Goal: Task Accomplishment & Management: Use online tool/utility

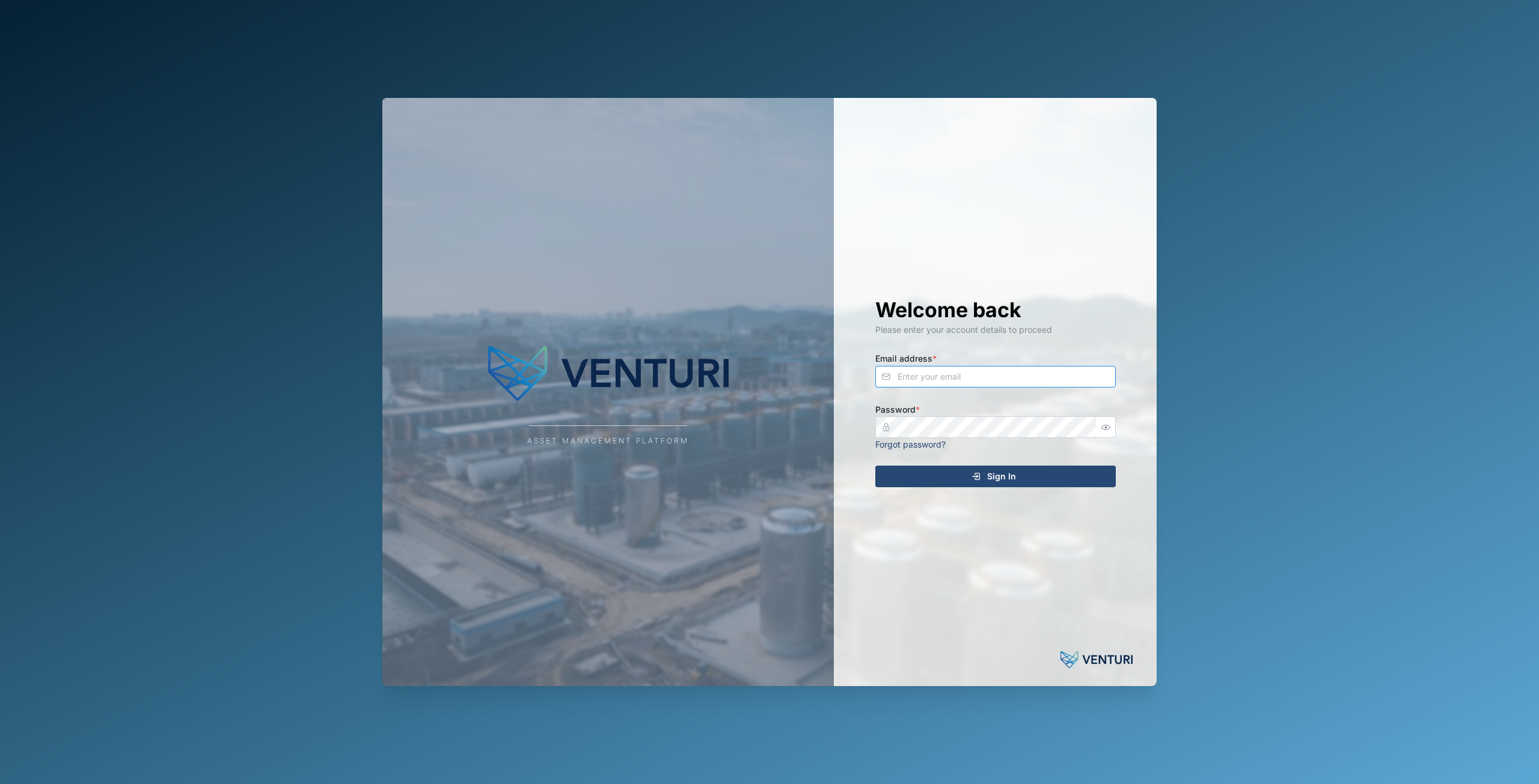
type input "[EMAIL_ADDRESS][DOMAIN_NAME]"
click at [1002, 479] on span "Sign In" at bounding box center [1001, 476] width 29 height 20
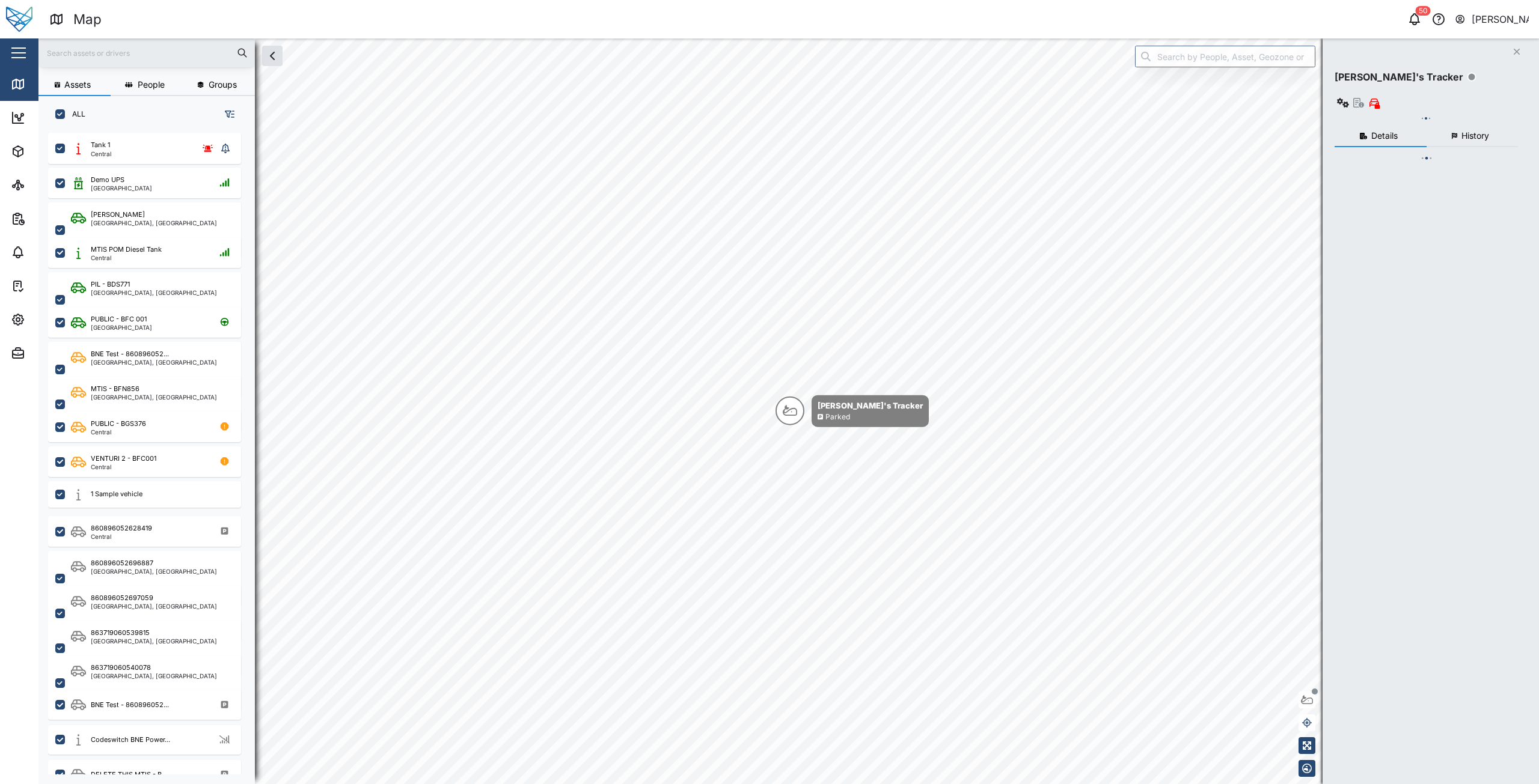
checkbox input "true"
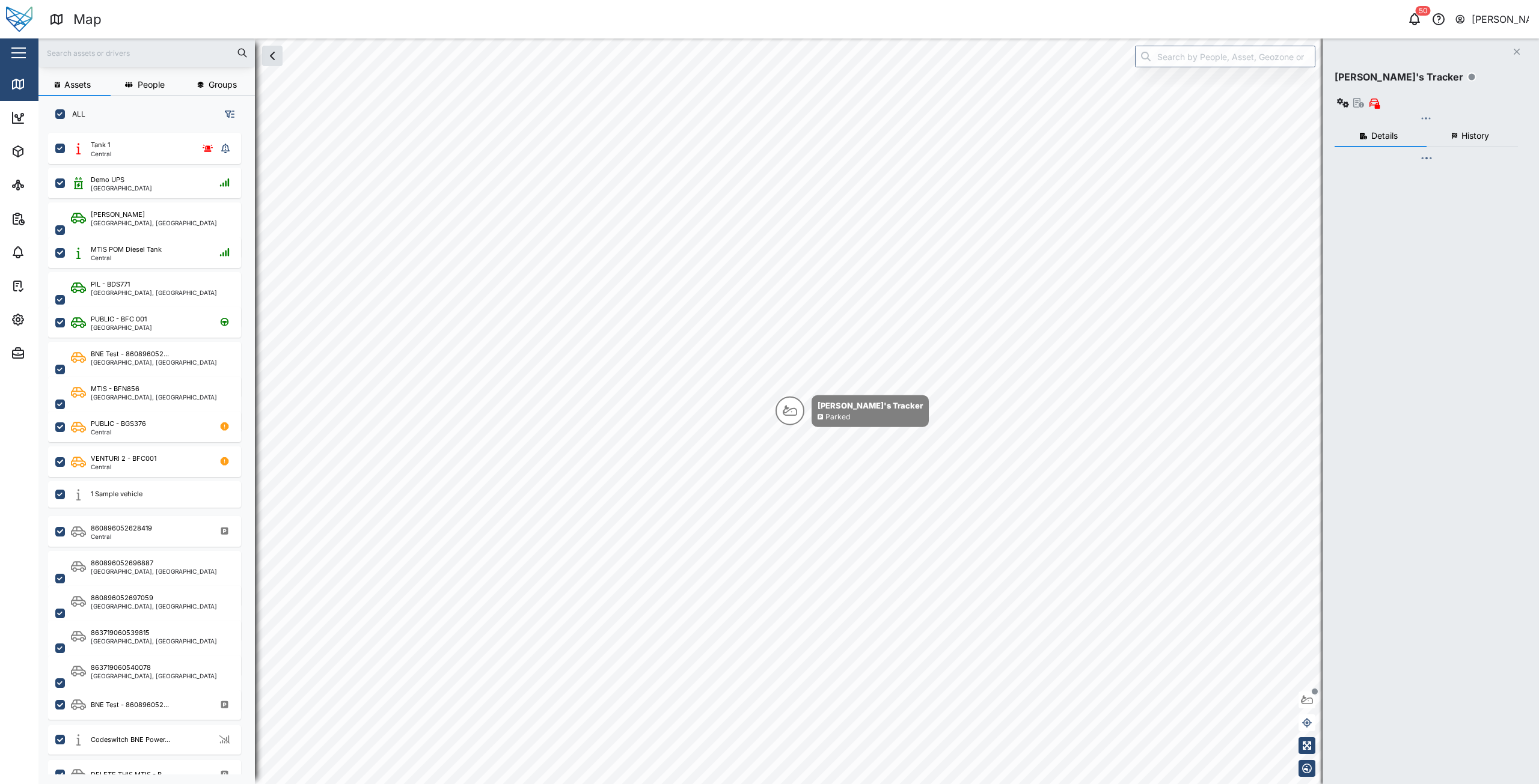
checkbox input "true"
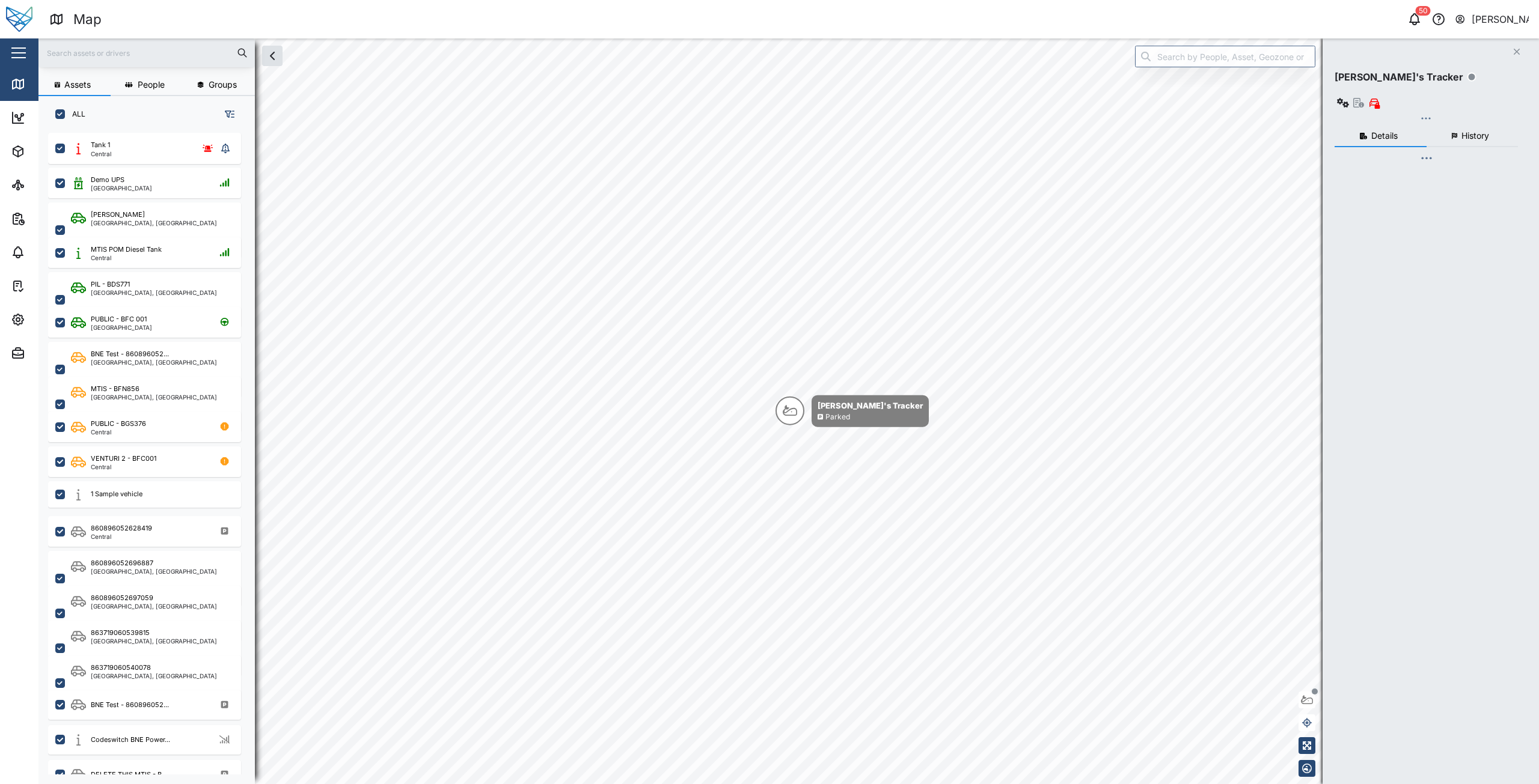
checkbox input "true"
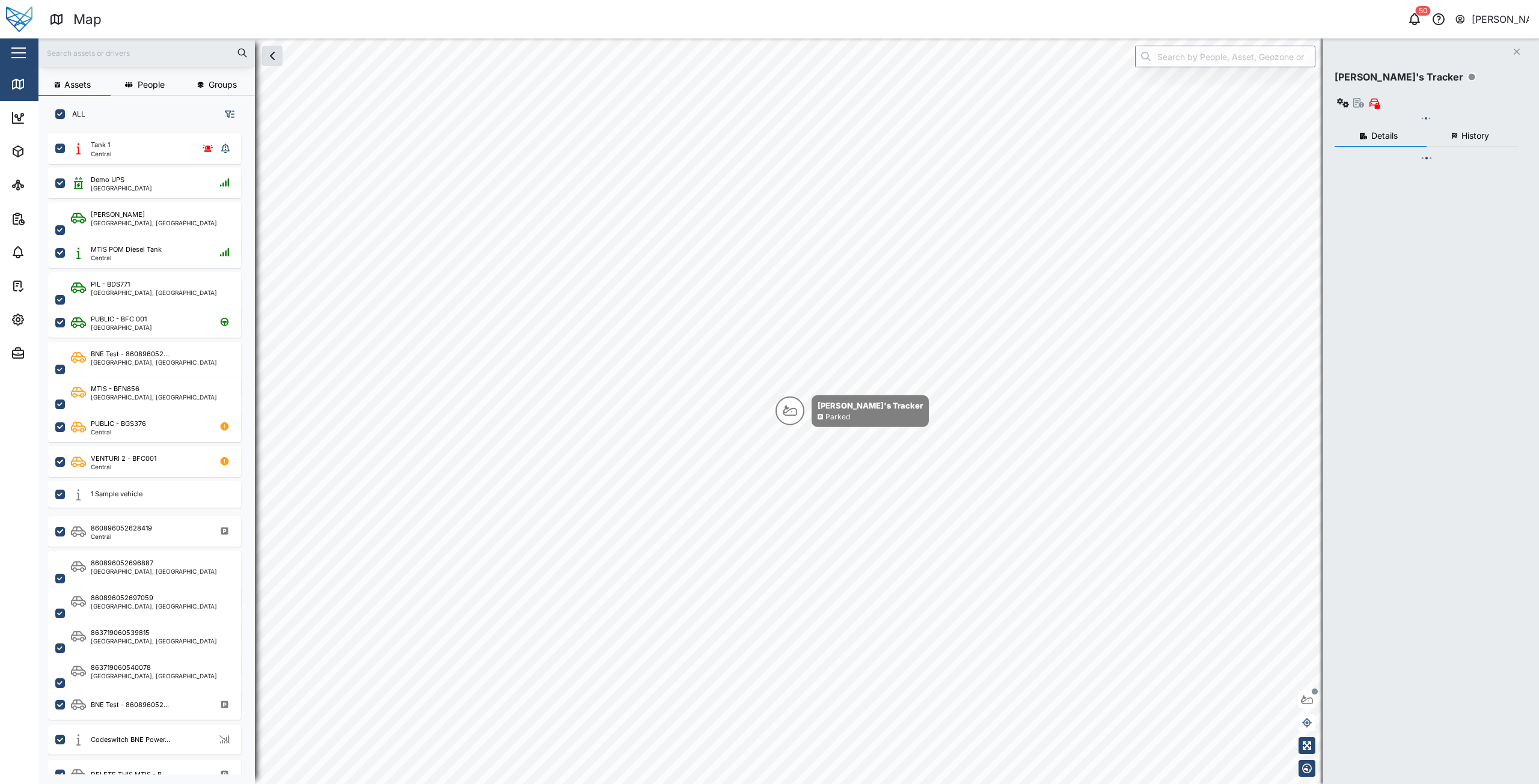
checkbox input "true"
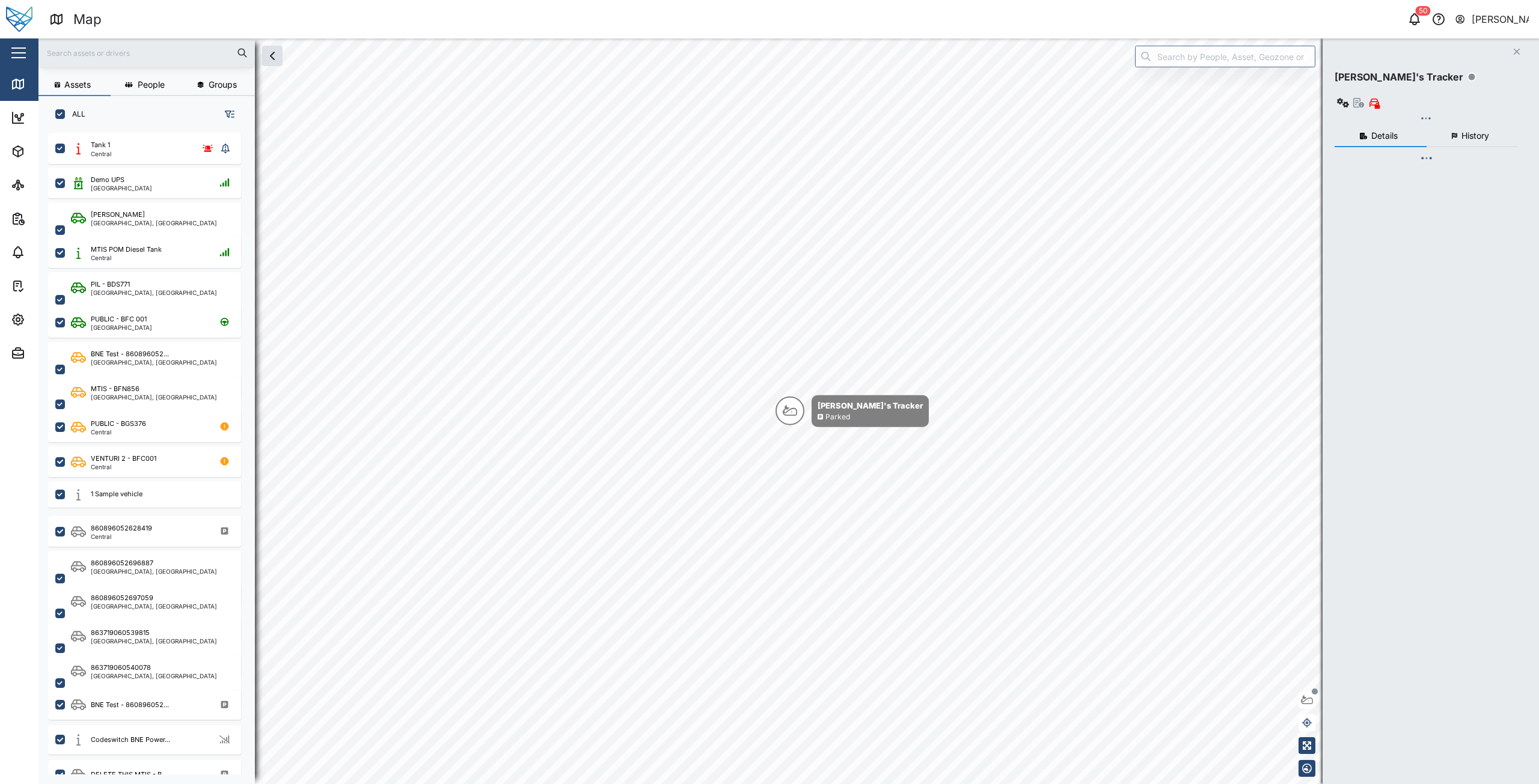
checkbox input "true"
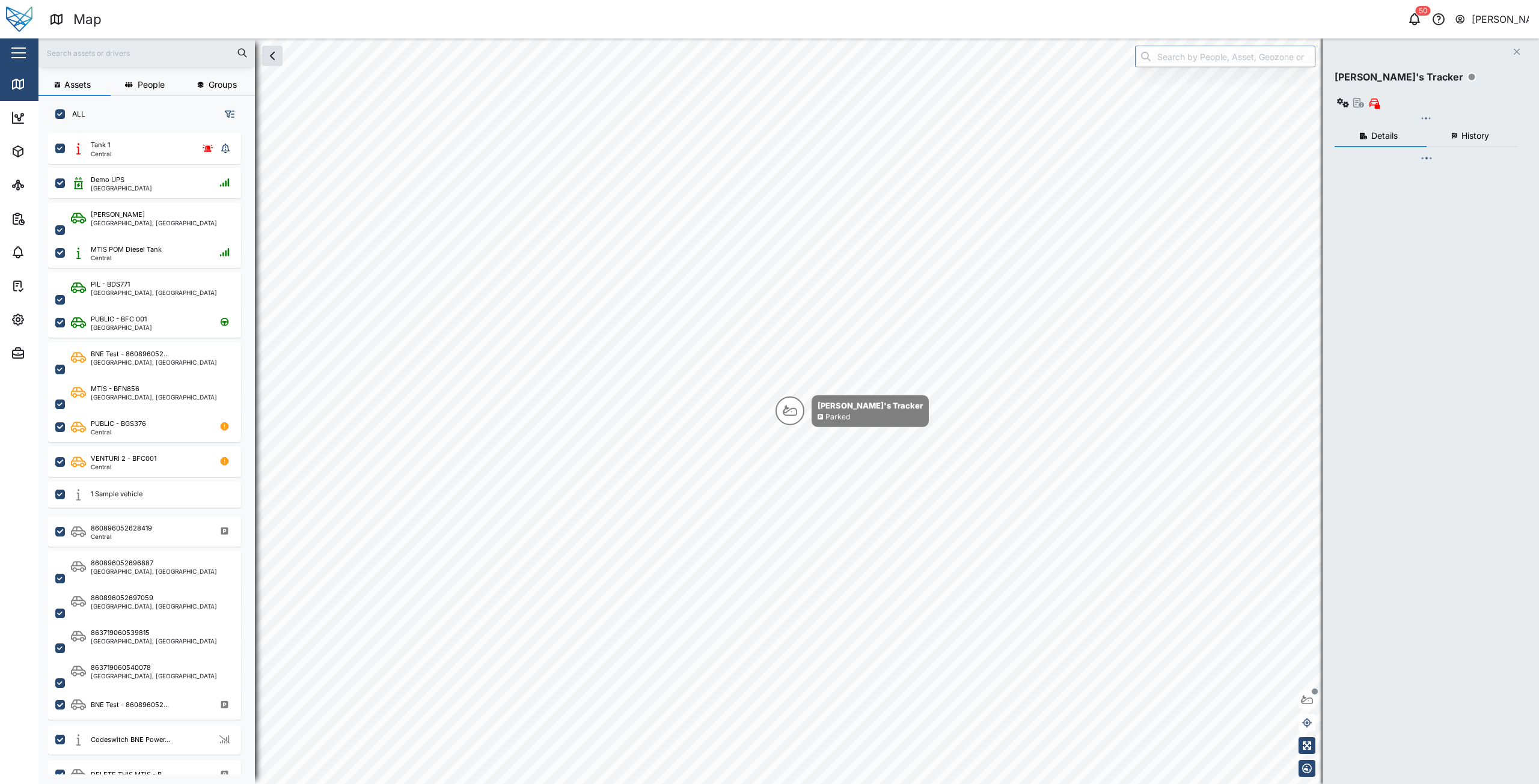
checkbox input "true"
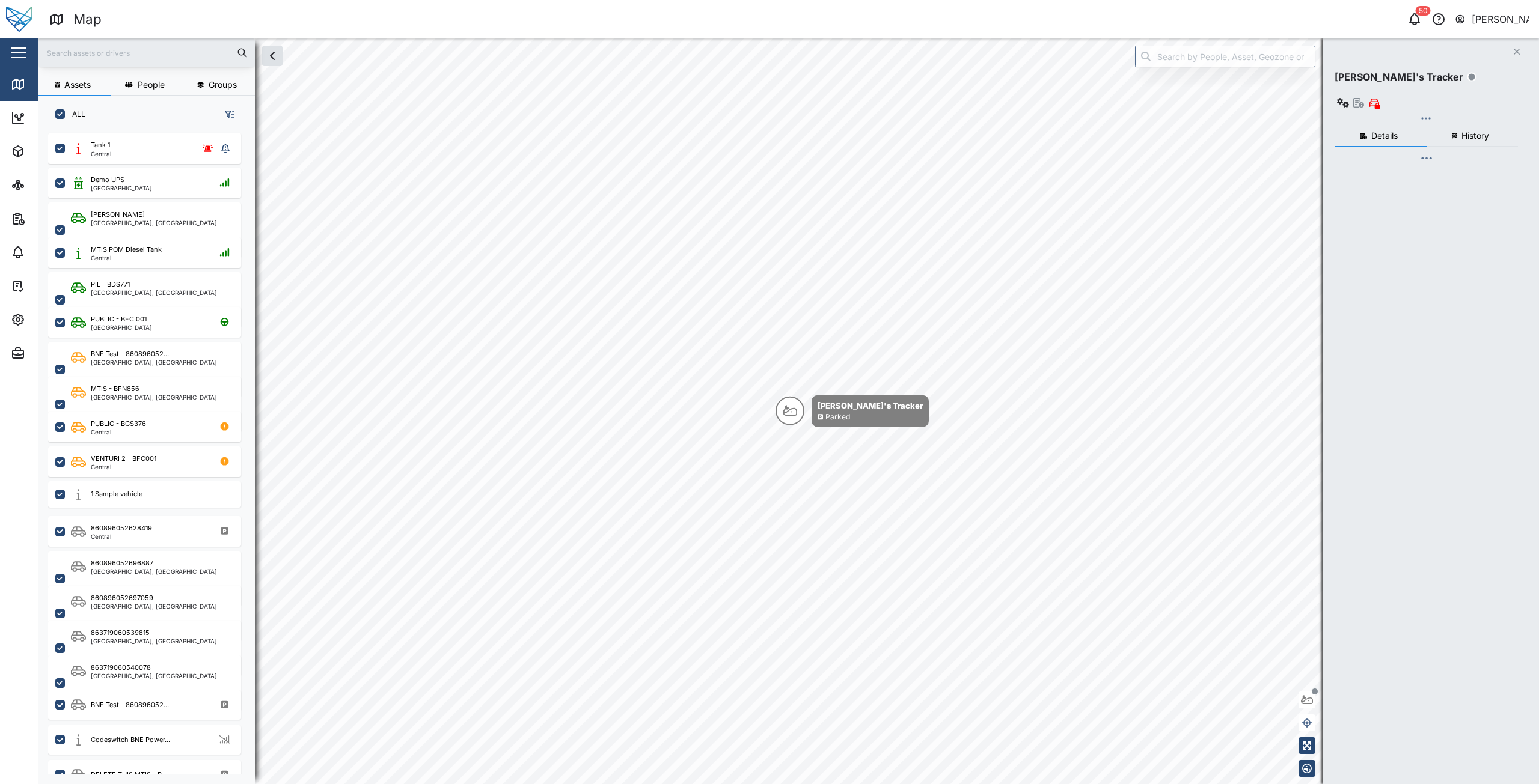
checkbox input "true"
